Goal: Task Accomplishment & Management: Use online tool/utility

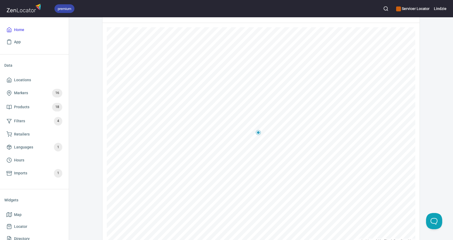
scroll to position [124, 0]
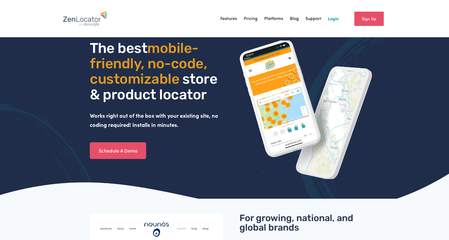
click at [330, 15] on link "Login" at bounding box center [333, 19] width 11 height 8
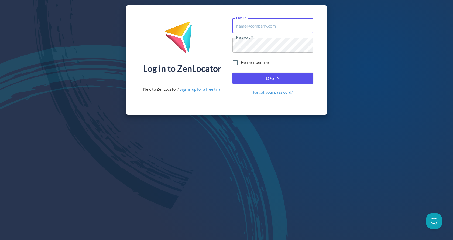
type input "lmccary@pinnaclesalesgroup.com"
click at [264, 76] on span "Log In" at bounding box center [272, 78] width 69 height 7
